Goal: Entertainment & Leisure: Consume media (video, audio)

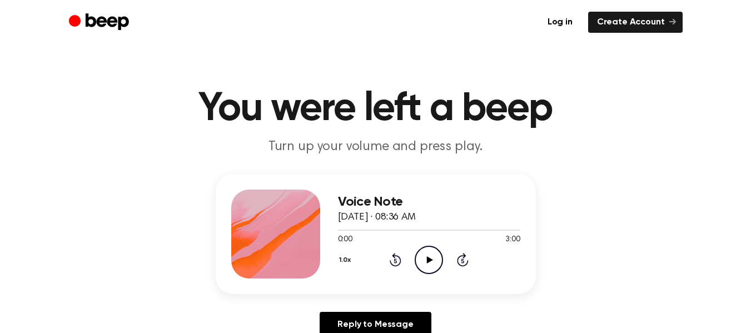
click at [435, 260] on icon "Play Audio" at bounding box center [429, 260] width 28 height 28
click at [503, 42] on div "Log in Create Account" at bounding box center [376, 22] width 614 height 44
click at [427, 257] on icon at bounding box center [428, 259] width 5 height 7
click at [428, 257] on icon at bounding box center [430, 259] width 6 height 7
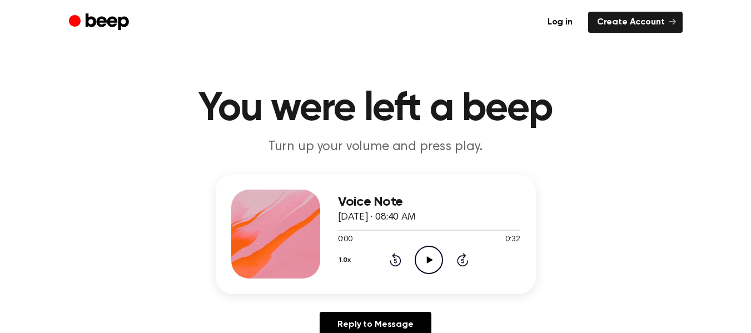
click at [437, 257] on icon "Play Audio" at bounding box center [429, 260] width 28 height 28
